Goal: Task Accomplishment & Management: Manage account settings

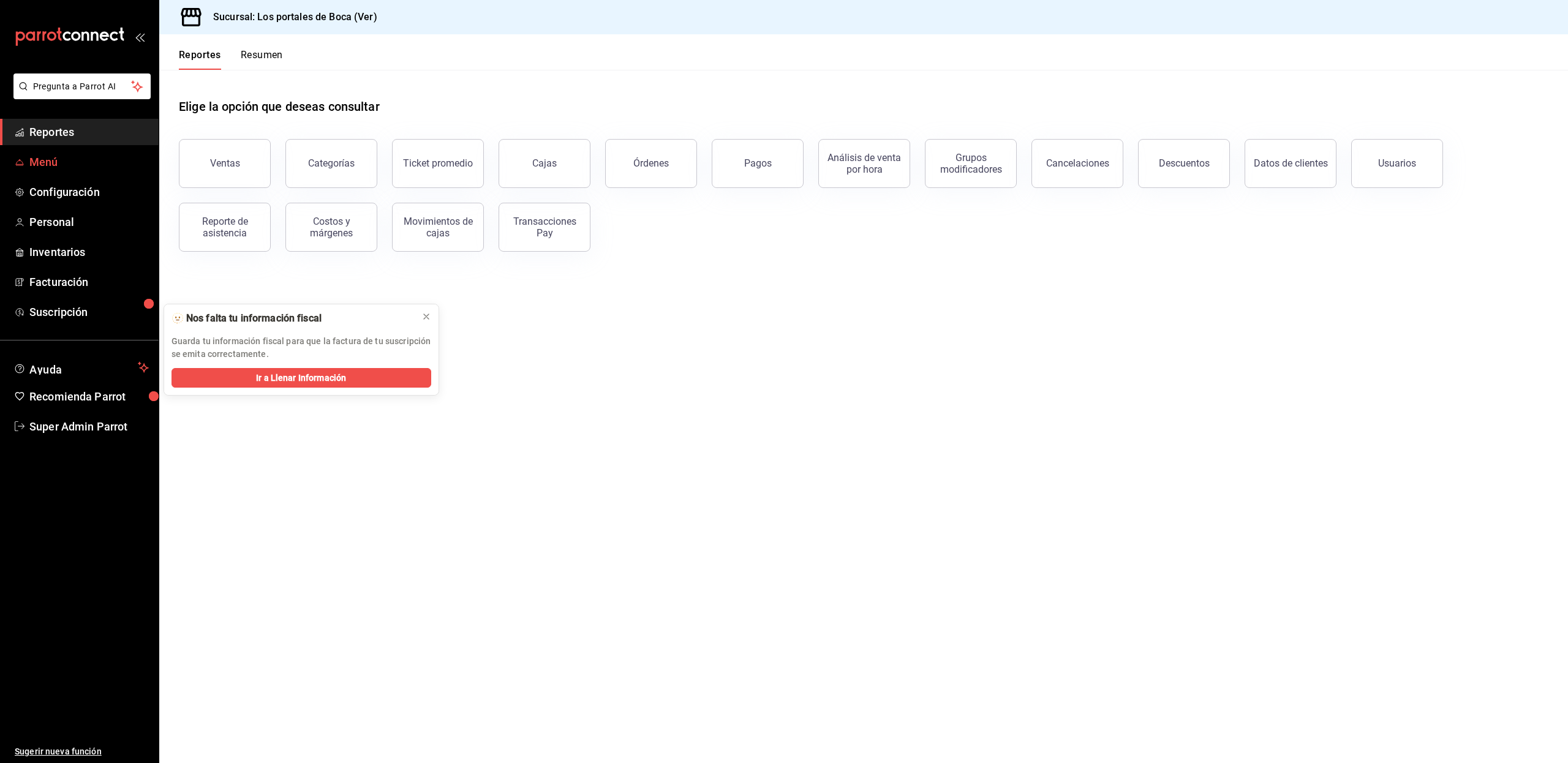
click at [57, 172] on link "Menú" at bounding box center [79, 162] width 159 height 27
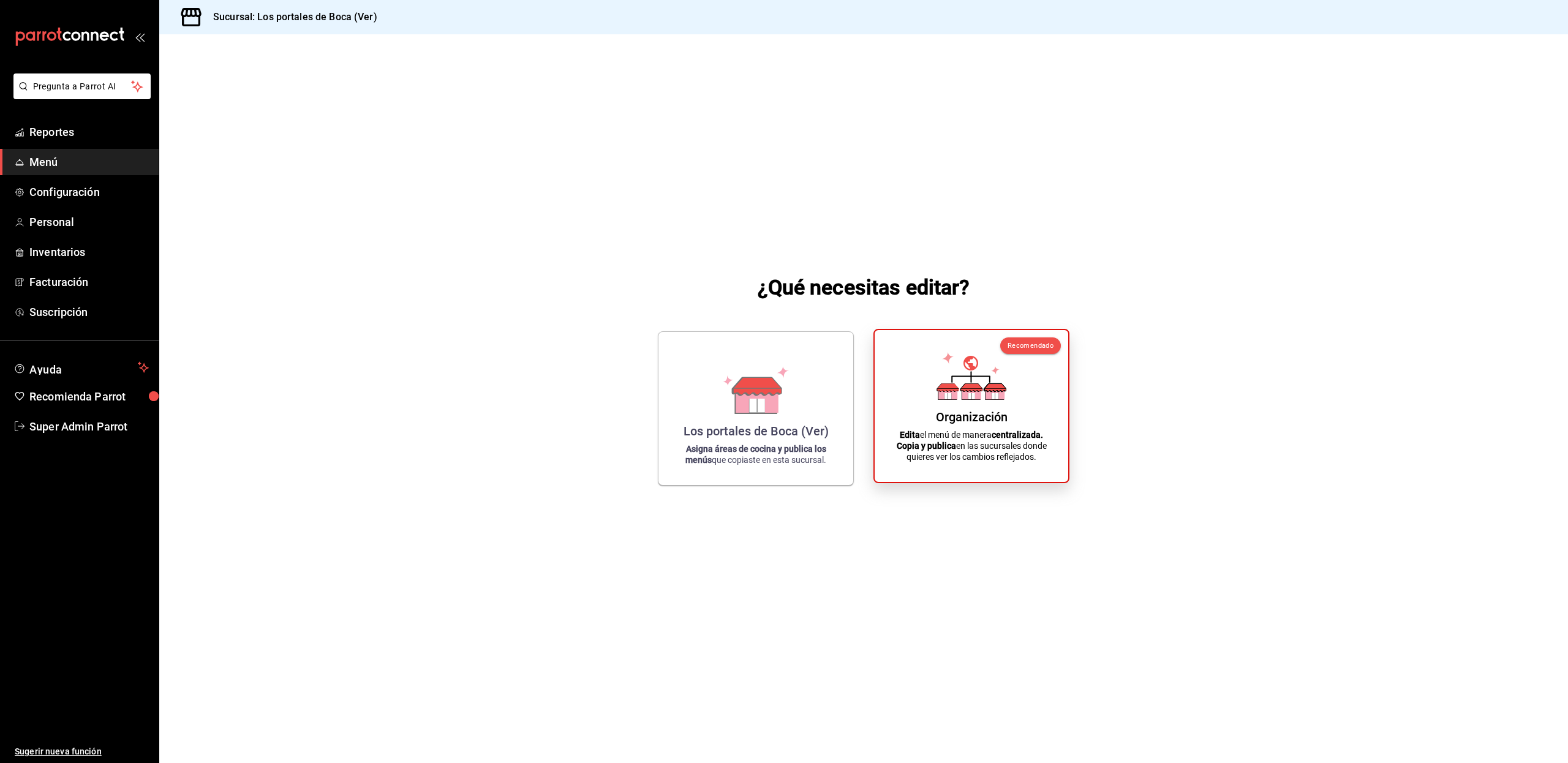
click at [977, 419] on div "Organización" at bounding box center [972, 417] width 72 height 15
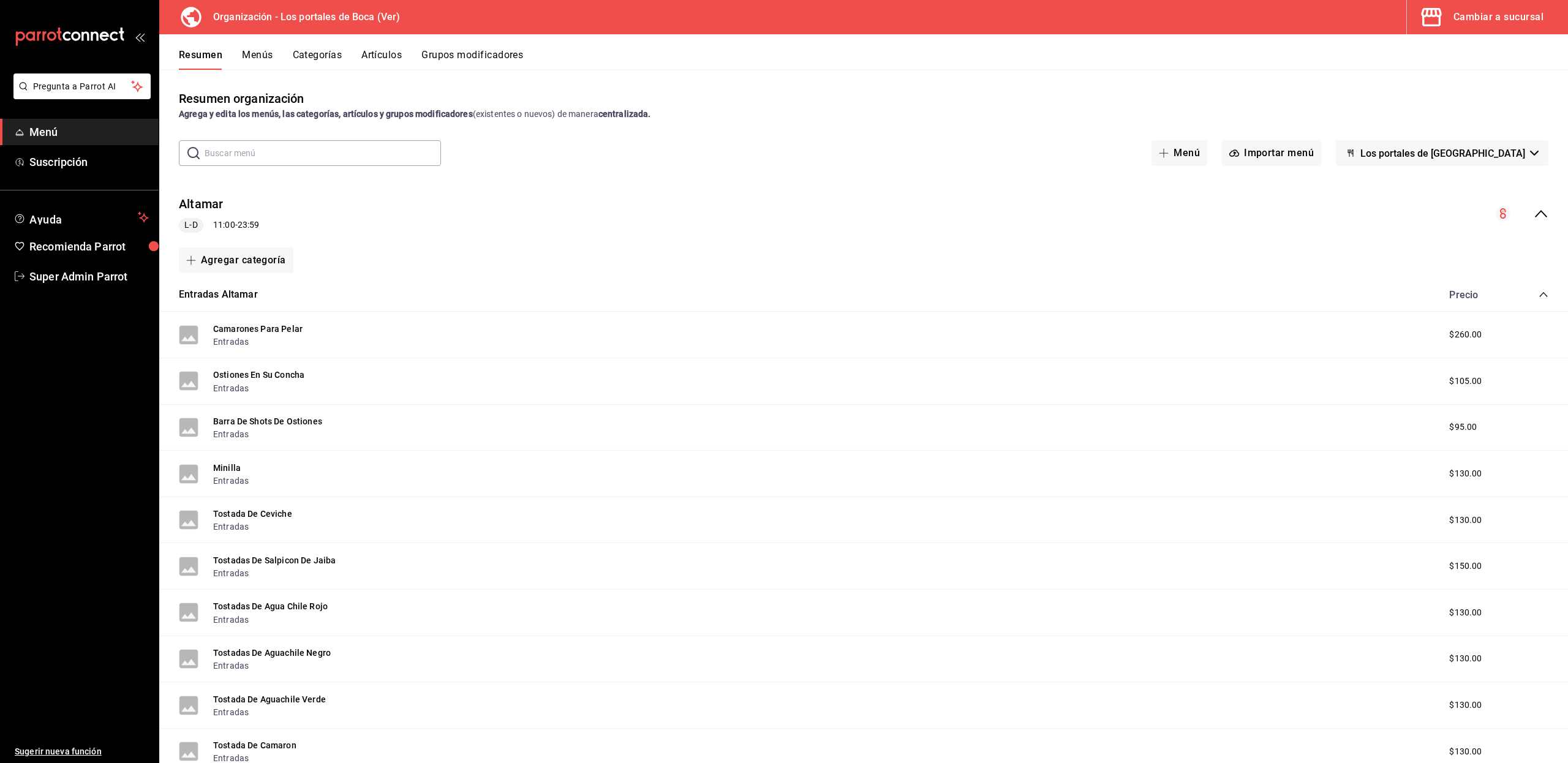
click at [1534, 211] on icon "collapse-menu-row" at bounding box center [1541, 214] width 15 height 15
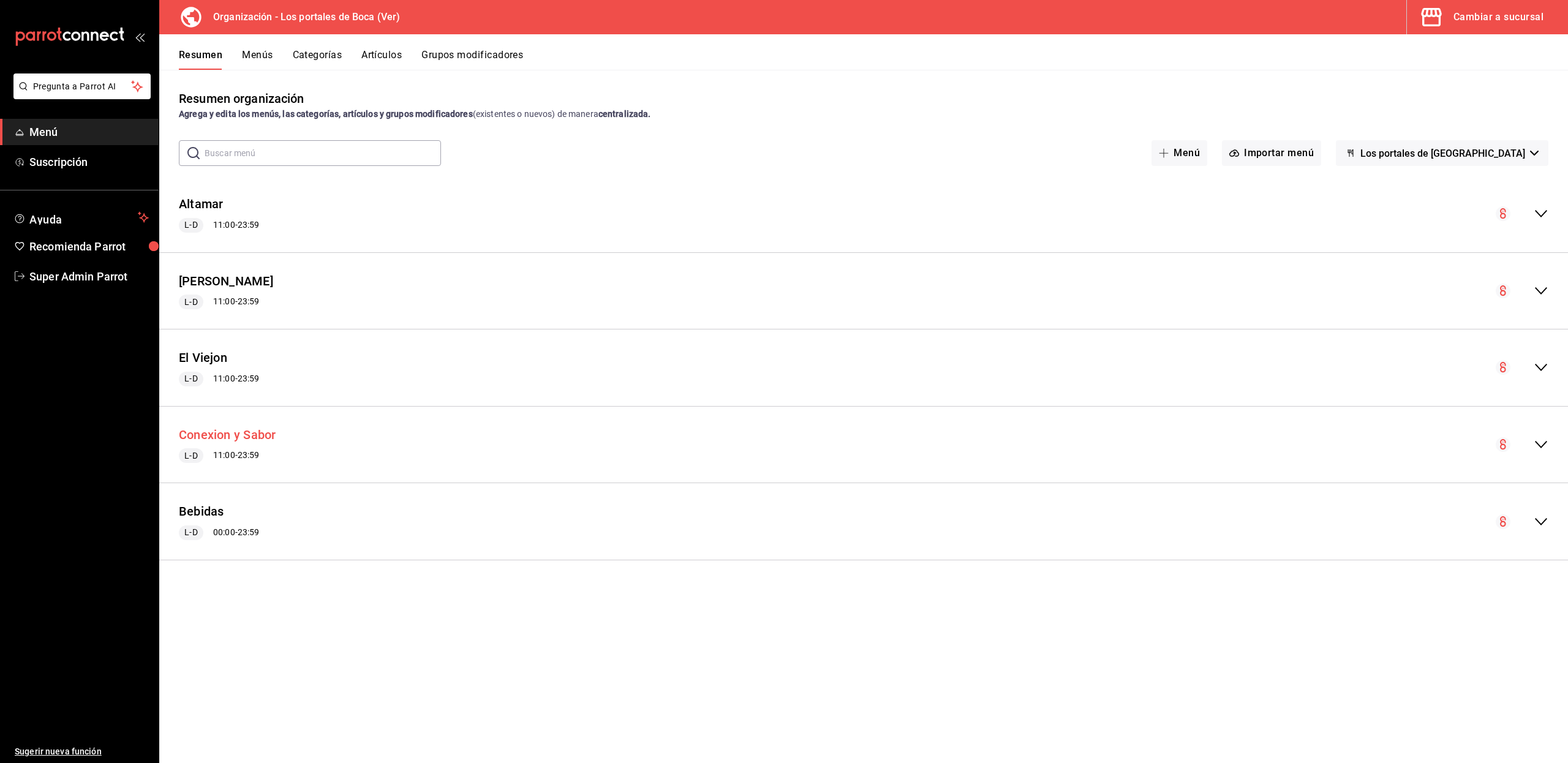
click at [259, 437] on button "Conexion y Sabor" at bounding box center [227, 435] width 97 height 17
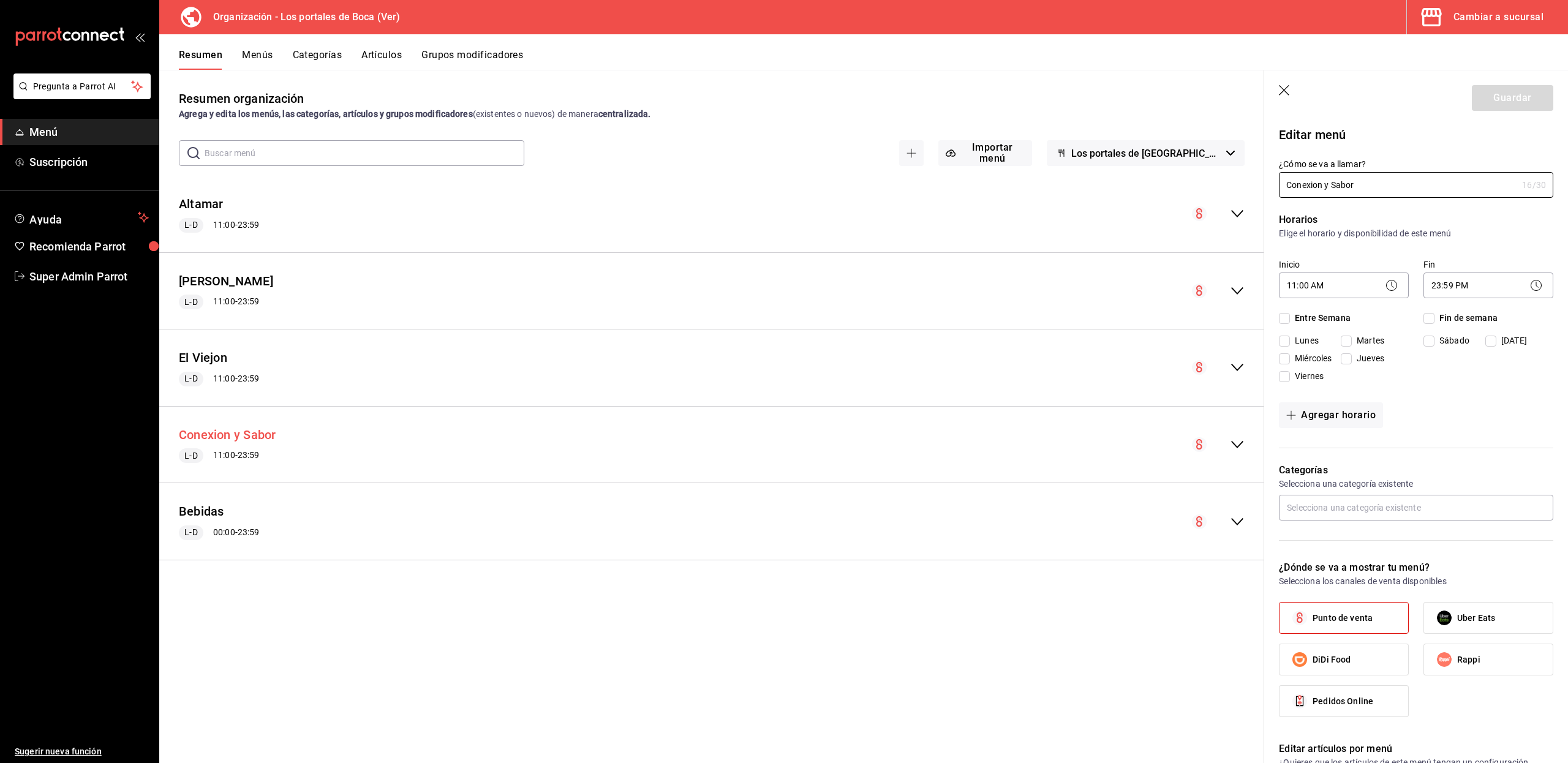
checkbox input "true"
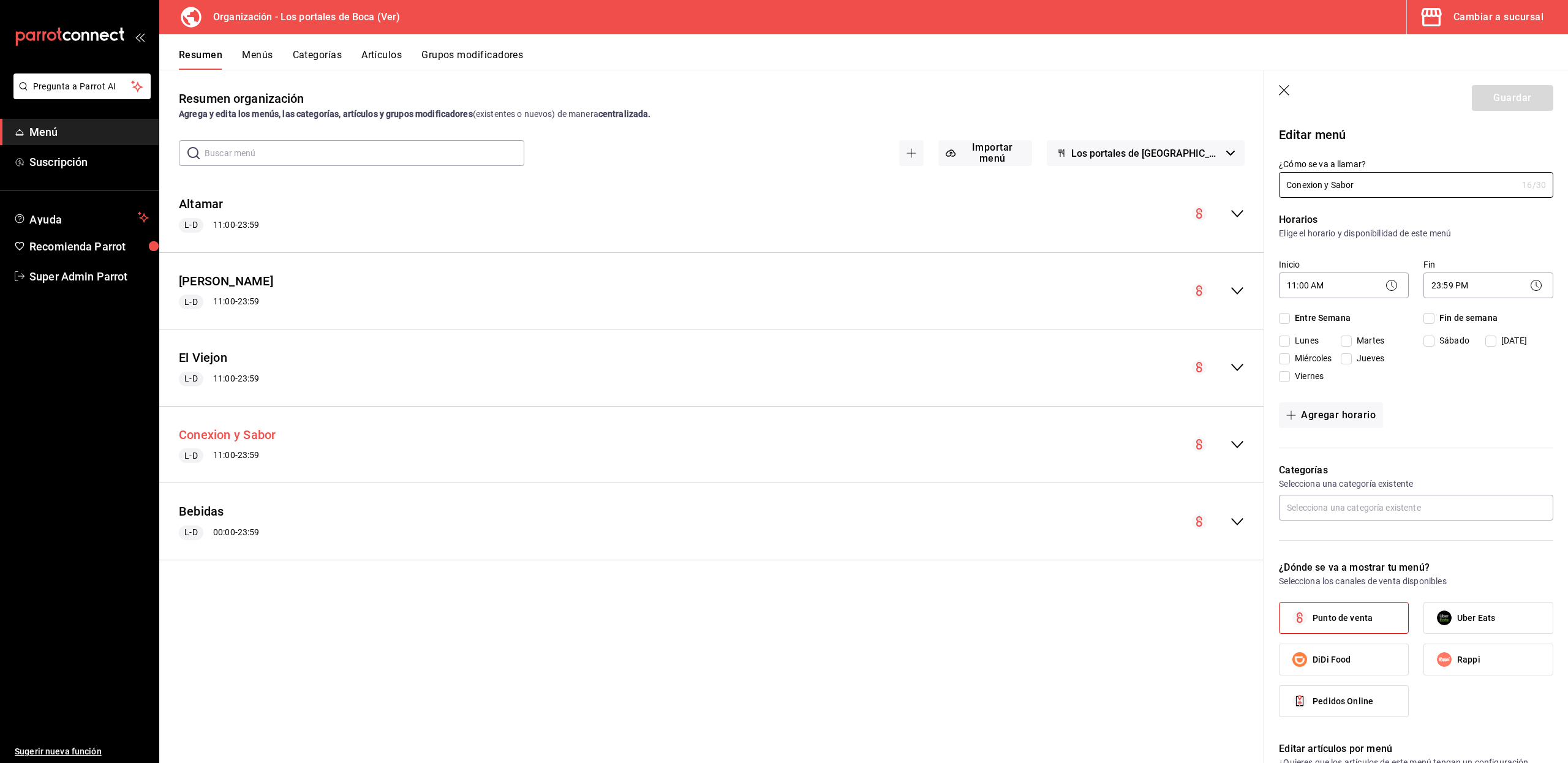
checkbox input "true"
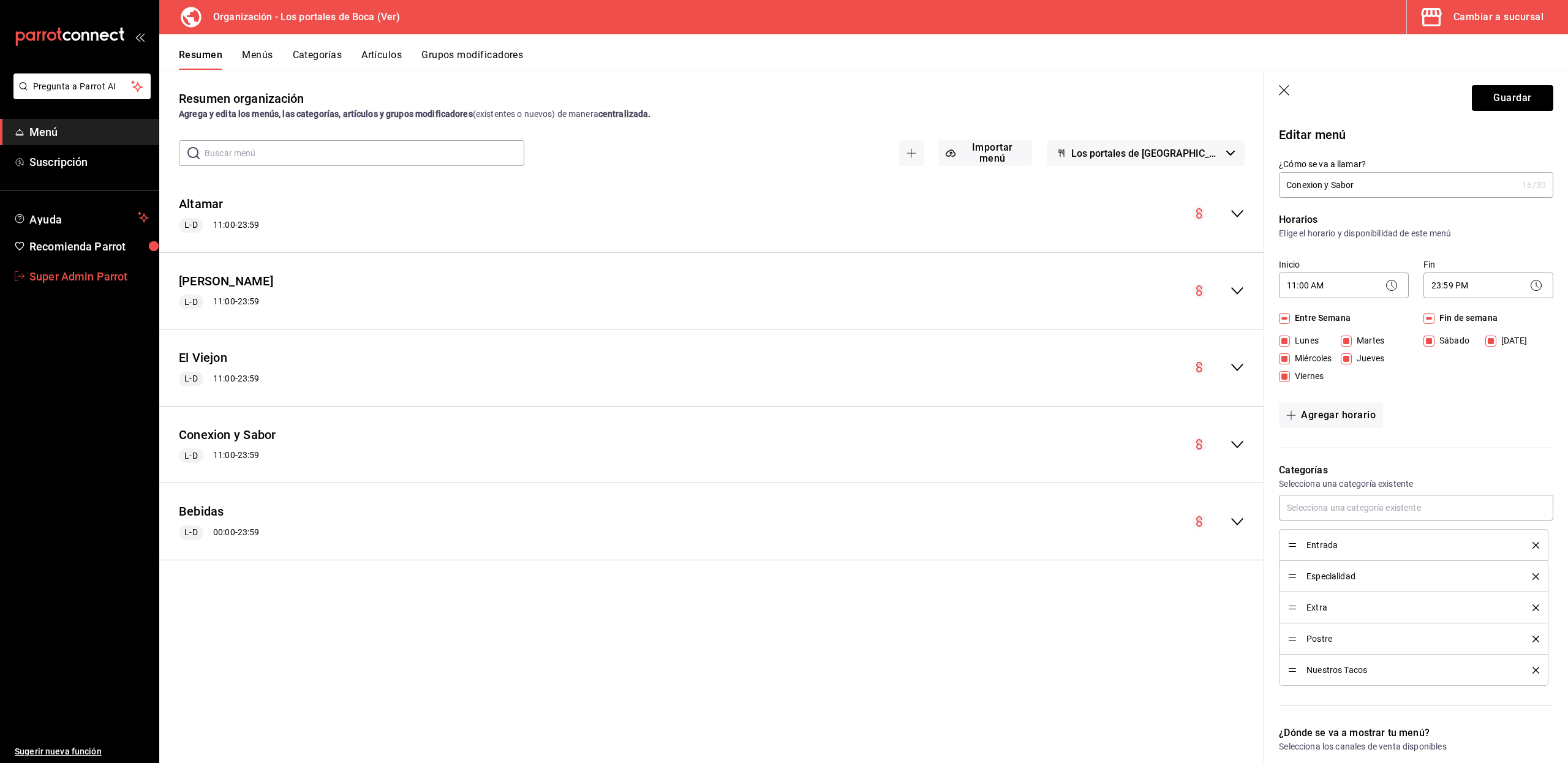
click at [102, 278] on span "Super Admin Parrot" at bounding box center [89, 277] width 120 height 17
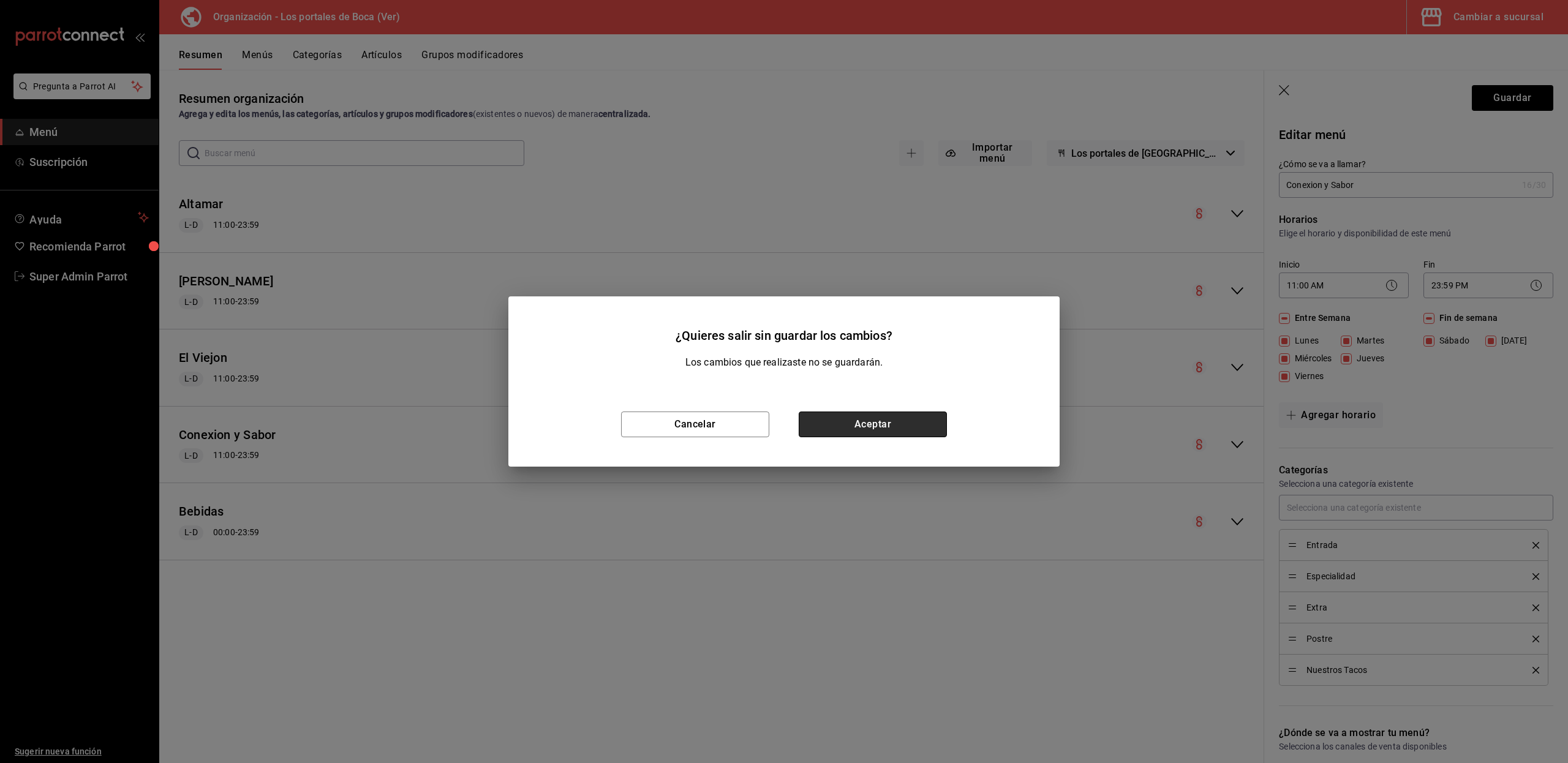
click at [834, 423] on button "Aceptar" at bounding box center [873, 425] width 148 height 26
